Goal: Complete application form: Complete application form

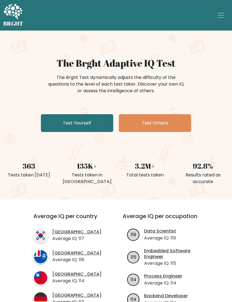
click at [87, 125] on link "Test Yourself" at bounding box center [77, 123] width 72 height 18
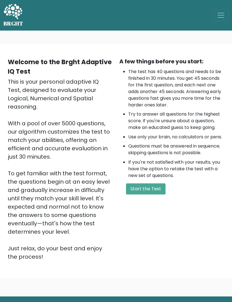
click at [147, 188] on button "Start the Test" at bounding box center [145, 188] width 39 height 11
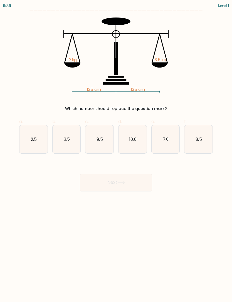
click at [66, 139] on text "3.5" at bounding box center [67, 139] width 6 height 6
click at [116, 151] on input "b. 3.5" at bounding box center [116, 153] width 0 height 4
radio input "true"
click at [132, 182] on button "Next" at bounding box center [116, 182] width 72 height 18
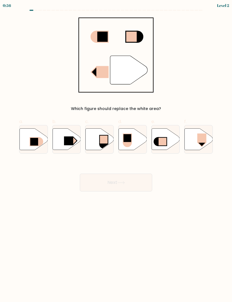
click at [34, 135] on icon at bounding box center [33, 138] width 28 height 21
click at [116, 151] on input "a." at bounding box center [116, 153] width 0 height 4
radio input "true"
click at [132, 183] on button "Next" at bounding box center [116, 182] width 72 height 18
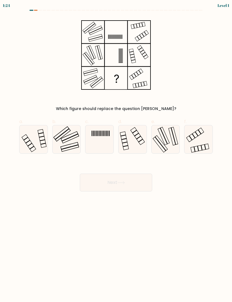
click at [102, 135] on rect at bounding box center [102, 132] width 1 height 5
click at [116, 151] on input "c." at bounding box center [116, 153] width 0 height 4
radio input "true"
click at [125, 186] on button "Next" at bounding box center [116, 182] width 72 height 18
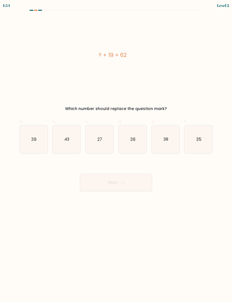
click at [67, 140] on text "43" at bounding box center [66, 139] width 5 height 6
click at [116, 151] on input "b. 43" at bounding box center [116, 153] width 0 height 4
radio input "true"
click at [127, 182] on button "Next" at bounding box center [116, 182] width 72 height 18
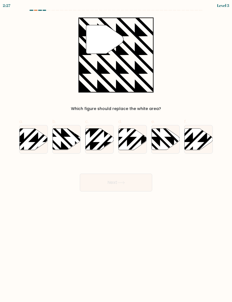
click at [63, 140] on icon at bounding box center [66, 138] width 28 height 21
click at [116, 151] on input "b." at bounding box center [116, 153] width 0 height 4
radio input "true"
click at [126, 175] on button "Next" at bounding box center [116, 182] width 72 height 18
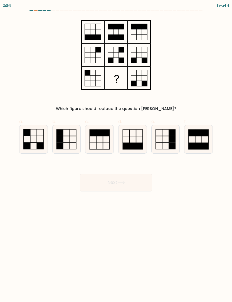
click at [39, 133] on icon at bounding box center [33, 139] width 28 height 28
click at [116, 151] on input "a." at bounding box center [116, 153] width 0 height 4
radio input "true"
click at [120, 184] on icon at bounding box center [120, 182] width 7 height 3
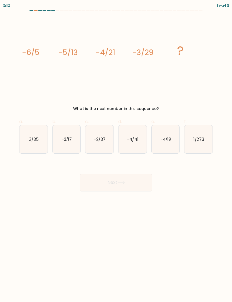
click at [100, 134] on icon "-2/37" at bounding box center [99, 139] width 28 height 28
click at [116, 151] on input "c. -2/37" at bounding box center [116, 153] width 0 height 4
radio input "true"
click at [122, 190] on button "Next" at bounding box center [116, 182] width 72 height 18
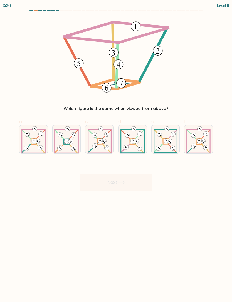
click at [99, 139] on 892 at bounding box center [100, 140] width 7 height 7
click at [116, 151] on input "c." at bounding box center [116, 153] width 0 height 4
radio input "true"
click at [121, 185] on button "Next" at bounding box center [116, 182] width 72 height 18
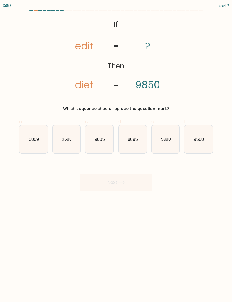
click at [164, 138] on text "5980" at bounding box center [165, 139] width 10 height 6
click at [116, 151] on input "e. 5980" at bounding box center [116, 153] width 0 height 4
radio input "true"
click at [125, 181] on icon at bounding box center [120, 182] width 7 height 3
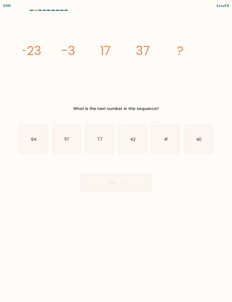
click at [68, 132] on icon "57" at bounding box center [66, 139] width 28 height 28
click at [116, 151] on input "b. 57" at bounding box center [116, 153] width 0 height 4
radio input "true"
click at [117, 180] on button "Next" at bounding box center [116, 182] width 72 height 18
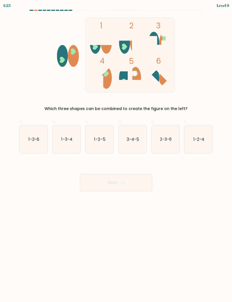
click at [103, 139] on text "1-3-5" at bounding box center [99, 139] width 11 height 6
click at [116, 151] on input "c. 1-3-5" at bounding box center [116, 153] width 0 height 4
radio input "true"
click at [115, 182] on button "Next" at bounding box center [116, 182] width 72 height 18
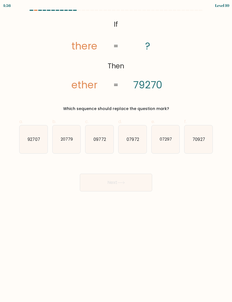
click at [34, 134] on icon "92707" at bounding box center [33, 139] width 28 height 28
click at [116, 151] on input "a. 92707" at bounding box center [116, 153] width 0 height 4
radio input "true"
click at [125, 182] on icon at bounding box center [120, 182] width 7 height 3
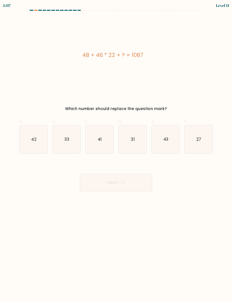
click at [199, 136] on icon "27" at bounding box center [198, 139] width 28 height 28
click at [116, 151] on input "f. 27" at bounding box center [116, 153] width 0 height 4
radio input "true"
click at [130, 182] on button "Next" at bounding box center [116, 182] width 72 height 18
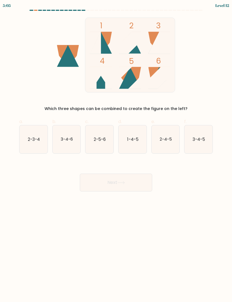
click at [100, 136] on text "2-5-6" at bounding box center [100, 139] width 12 height 6
click at [116, 151] on input "c. 2-5-6" at bounding box center [116, 153] width 0 height 4
radio input "true"
click at [121, 184] on button "Next" at bounding box center [116, 182] width 72 height 18
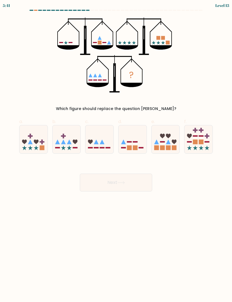
click at [103, 135] on icon at bounding box center [99, 139] width 28 height 23
click at [116, 151] on input "c." at bounding box center [116, 153] width 0 height 4
radio input "true"
click at [128, 182] on button "Next" at bounding box center [116, 182] width 72 height 18
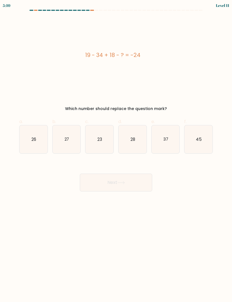
click at [68, 135] on icon "27" at bounding box center [66, 139] width 28 height 28
click at [116, 151] on input "b. 27" at bounding box center [116, 153] width 0 height 4
radio input "true"
click at [123, 182] on icon at bounding box center [120, 182] width 7 height 3
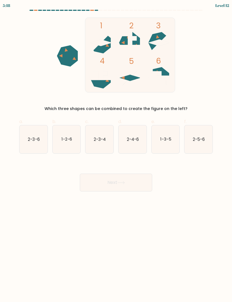
click at [164, 137] on text "1-3-5" at bounding box center [165, 139] width 11 height 6
click at [116, 151] on input "e. 1-3-5" at bounding box center [116, 153] width 0 height 4
radio input "true"
click at [130, 182] on button "Next" at bounding box center [116, 182] width 72 height 18
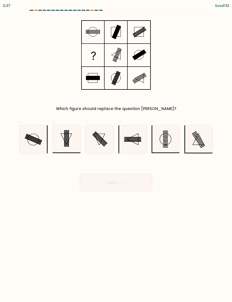
click at [181, 238] on body "5:57 Level 13" at bounding box center [116, 151] width 232 height 302
click at [201, 134] on icon at bounding box center [198, 139] width 28 height 28
click at [116, 151] on input "f." at bounding box center [116, 153] width 0 height 4
radio input "true"
click at [129, 180] on button "Next" at bounding box center [116, 182] width 72 height 18
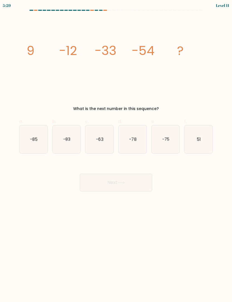
click at [167, 134] on icon "-75" at bounding box center [165, 139] width 28 height 28
click at [116, 151] on input "e. -75" at bounding box center [116, 153] width 0 height 4
radio input "true"
click at [134, 179] on button "Next" at bounding box center [116, 182] width 72 height 18
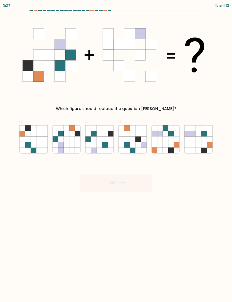
click at [95, 142] on icon at bounding box center [94, 145] width 6 height 6
click at [116, 151] on input "c." at bounding box center [116, 153] width 0 height 4
radio input "true"
click at [116, 183] on button "Next" at bounding box center [116, 182] width 72 height 18
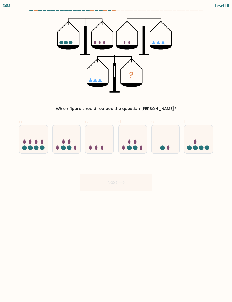
click at [67, 139] on icon at bounding box center [66, 139] width 28 height 23
click at [116, 151] on input "b." at bounding box center [116, 153] width 0 height 4
radio input "true"
click at [124, 182] on icon at bounding box center [120, 182] width 7 height 3
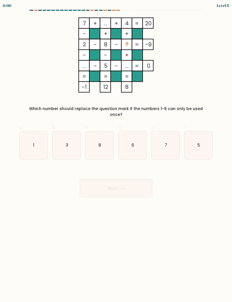
click at [70, 146] on icon "3" at bounding box center [66, 145] width 28 height 28
click at [116, 151] on input "b. 3" at bounding box center [116, 153] width 0 height 4
radio input "true"
click at [131, 180] on button "Next" at bounding box center [116, 188] width 72 height 18
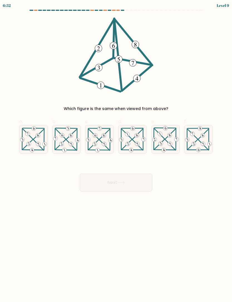
click at [105, 135] on 222 at bounding box center [104, 136] width 6 height 6
click at [116, 151] on input "c." at bounding box center [116, 153] width 0 height 4
radio input "true"
click at [126, 175] on button "Next" at bounding box center [116, 182] width 72 height 18
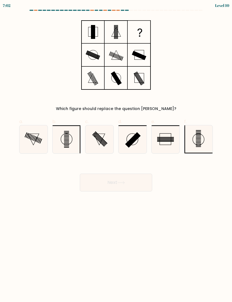
click at [69, 134] on rect at bounding box center [66, 134] width 5 height 1
click at [116, 151] on input "b." at bounding box center [116, 153] width 0 height 4
radio input "true"
click at [138, 183] on button "Next" at bounding box center [116, 182] width 72 height 18
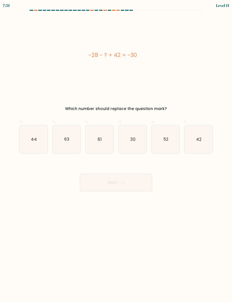
click at [31, 140] on icon "44" at bounding box center [33, 139] width 28 height 28
click at [116, 151] on input "a. 44" at bounding box center [116, 153] width 0 height 4
radio input "true"
click at [125, 184] on icon at bounding box center [120, 182] width 7 height 3
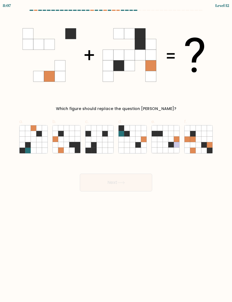
click at [69, 135] on icon at bounding box center [67, 134] width 6 height 6
click at [116, 151] on input "b." at bounding box center [116, 153] width 0 height 4
radio input "true"
click at [132, 178] on button "Next" at bounding box center [116, 182] width 72 height 18
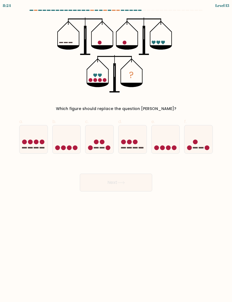
click at [133, 147] on rect at bounding box center [135, 147] width 5 height 1
click at [116, 151] on input "d." at bounding box center [116, 153] width 0 height 4
radio input "true"
click at [145, 179] on button "Next" at bounding box center [116, 182] width 72 height 18
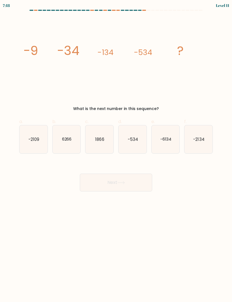
click at [204, 139] on icon "-2134" at bounding box center [198, 139] width 28 height 28
click at [116, 151] on input "f. -2134" at bounding box center [116, 153] width 0 height 4
radio input "true"
click at [126, 184] on button "Next" at bounding box center [116, 182] width 72 height 18
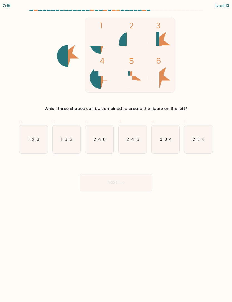
click at [32, 137] on text "1-2-3" at bounding box center [33, 139] width 11 height 6
click at [116, 151] on input "a. 1-2-3" at bounding box center [116, 153] width 0 height 4
radio input "true"
click at [127, 179] on button "Next" at bounding box center [116, 182] width 72 height 18
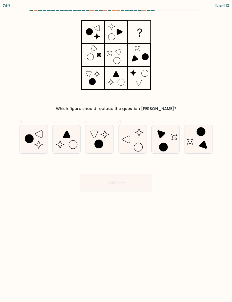
click at [169, 137] on icon at bounding box center [165, 139] width 28 height 28
click at [116, 151] on input "e." at bounding box center [116, 153] width 0 height 4
radio input "true"
click at [133, 182] on button "Next" at bounding box center [116, 182] width 72 height 18
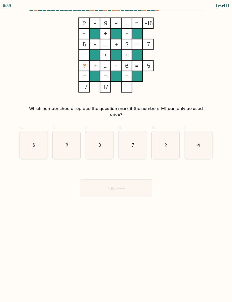
click at [199, 142] on text "4" at bounding box center [198, 145] width 3 height 6
click at [116, 151] on input "f. 4" at bounding box center [116, 153] width 0 height 4
radio input "true"
click at [127, 182] on button "Next" at bounding box center [116, 188] width 72 height 18
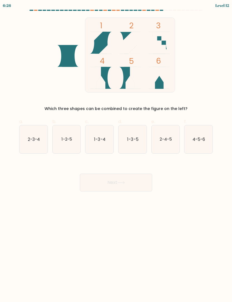
click at [68, 139] on text "1-2-5" at bounding box center [66, 139] width 11 height 6
click at [116, 151] on input "b. 1-2-5" at bounding box center [116, 153] width 0 height 4
radio input "true"
click at [132, 188] on button "Next" at bounding box center [116, 182] width 72 height 18
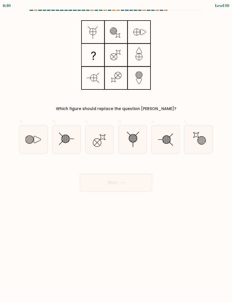
click at [193, 132] on icon at bounding box center [195, 134] width 5 height 5
click at [116, 151] on input "f." at bounding box center [116, 153] width 0 height 4
radio input "true"
click at [127, 178] on button "Next" at bounding box center [116, 182] width 72 height 18
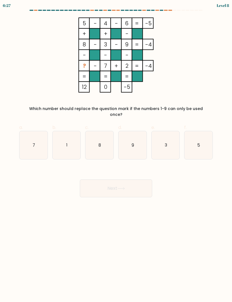
click at [64, 140] on icon "1" at bounding box center [66, 145] width 28 height 28
click at [116, 151] on input "b. 1" at bounding box center [116, 153] width 0 height 4
radio input "true"
click at [129, 179] on button "Next" at bounding box center [116, 188] width 72 height 18
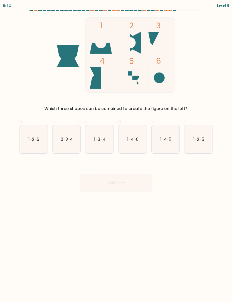
click at [26, 151] on icon "1-2-6" at bounding box center [33, 139] width 28 height 28
click at [116, 151] on input "a. 1-2-6" at bounding box center [116, 153] width 0 height 4
radio input "true"
click at [110, 187] on button "Next" at bounding box center [116, 182] width 72 height 18
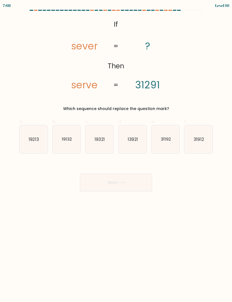
click at [200, 142] on icon "31912" at bounding box center [198, 139] width 28 height 28
click at [116, 151] on input "f. 31912" at bounding box center [116, 153] width 0 height 4
radio input "true"
click at [134, 181] on button "Next" at bounding box center [116, 182] width 72 height 18
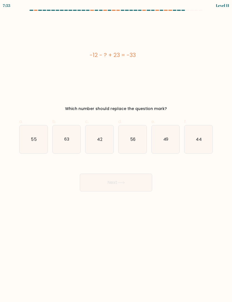
click at [200, 141] on text "44" at bounding box center [199, 139] width 6 height 6
click at [116, 151] on input "f. 44" at bounding box center [116, 153] width 0 height 4
radio input "true"
click at [118, 183] on button "Next" at bounding box center [116, 182] width 72 height 18
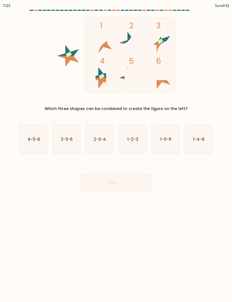
click at [138, 133] on icon "1-2-3" at bounding box center [132, 139] width 28 height 28
click at [116, 151] on input "d. 1-2-3" at bounding box center [116, 153] width 0 height 4
radio input "true"
click at [133, 183] on button "Next" at bounding box center [116, 182] width 72 height 18
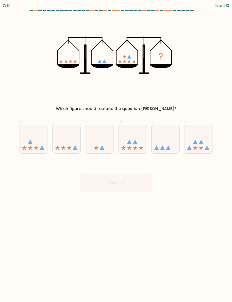
click at [204, 143] on icon at bounding box center [198, 139] width 28 height 23
click at [116, 151] on input "f." at bounding box center [116, 153] width 0 height 4
radio input "true"
click at [138, 183] on button "Next" at bounding box center [116, 182] width 72 height 18
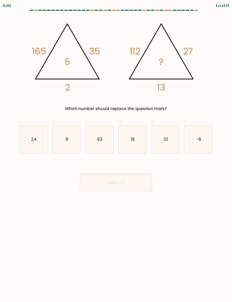
click at [68, 139] on icon "8" at bounding box center [66, 139] width 28 height 28
click at [116, 151] on input "b. 8" at bounding box center [116, 153] width 0 height 4
radio input "true"
click at [124, 182] on icon at bounding box center [120, 182] width 7 height 2
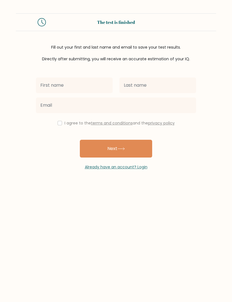
click at [87, 80] on input "text" at bounding box center [74, 85] width 77 height 16
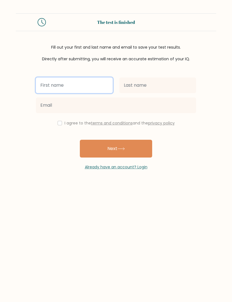
type input "[PERSON_NAME]"
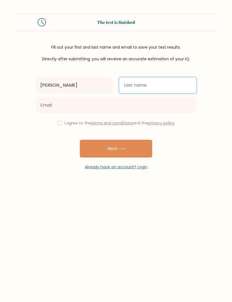
type input "Browning"
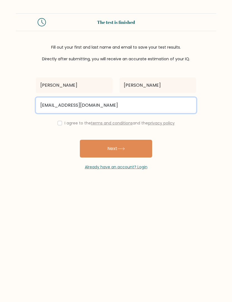
type input "linjb98@outlook.com"
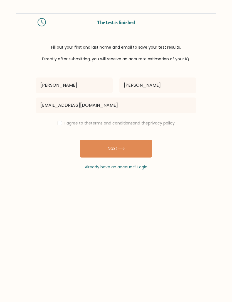
click at [72, 120] on div "Lindsey Browning linjb98@outlook.com I agree to the terms and conditions and th…" at bounding box center [115, 116] width 167 height 108
click at [59, 125] on input "checkbox" at bounding box center [59, 123] width 4 height 4
checkbox input "true"
click at [123, 146] on button "Next" at bounding box center [116, 149] width 72 height 18
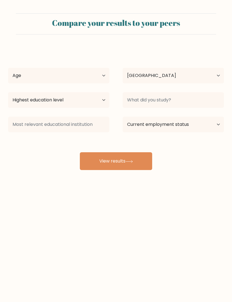
select select "US"
click at [99, 69] on select "Age Under 18 years old 18-24 years old 25-34 years old 35-44 years old 45-54 ye…" at bounding box center [58, 76] width 101 height 16
select select "25_34"
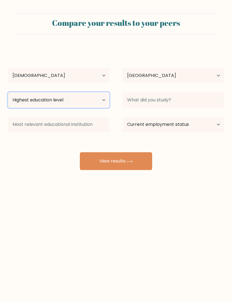
click at [95, 101] on select "Highest education level No schooling Primary Lower Secondary Upper Secondary Oc…" at bounding box center [58, 100] width 101 height 16
click at [85, 101] on select "Highest education level No schooling Primary Lower Secondary Upper Secondary Oc…" at bounding box center [58, 100] width 101 height 16
select select "upper_secondary"
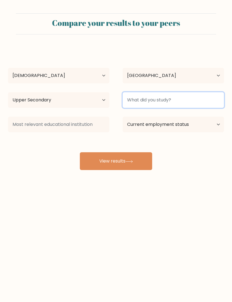
click at [172, 93] on input at bounding box center [172, 100] width 101 height 16
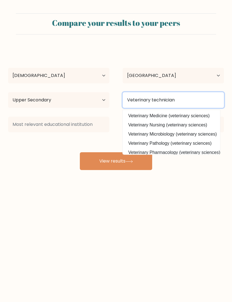
type input "Veterinary technician"
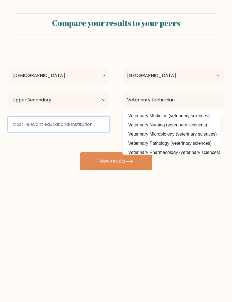
click at [86, 128] on input at bounding box center [58, 125] width 101 height 16
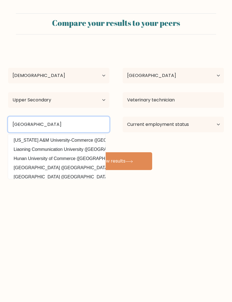
type input "Baton Rouge community college"
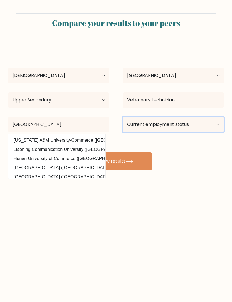
click at [178, 124] on select "Current employment status Employed Student Retired Other / prefer not to answer" at bounding box center [172, 125] width 101 height 16
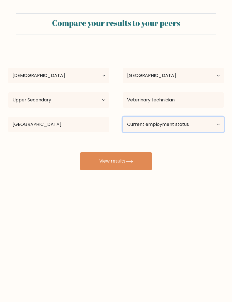
select select "employed"
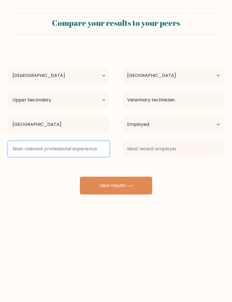
click at [75, 152] on input at bounding box center [58, 149] width 101 height 16
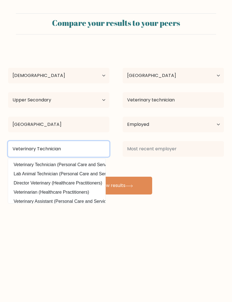
type input "Veterinary Technician"
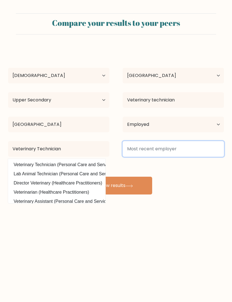
click at [174, 147] on input at bounding box center [172, 149] width 101 height 16
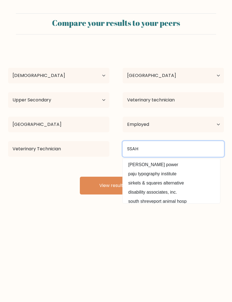
type input "SSAH"
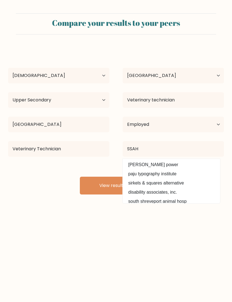
click at [137, 185] on button "View results" at bounding box center [116, 186] width 72 height 18
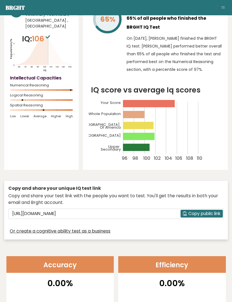
scroll to position [47, 0]
